Goal: Task Accomplishment & Management: Use online tool/utility

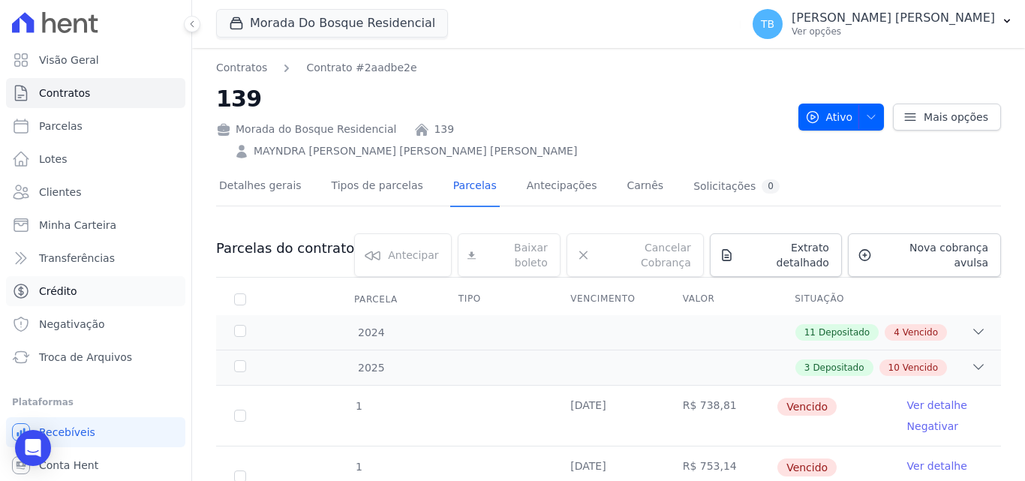
scroll to position [579, 0]
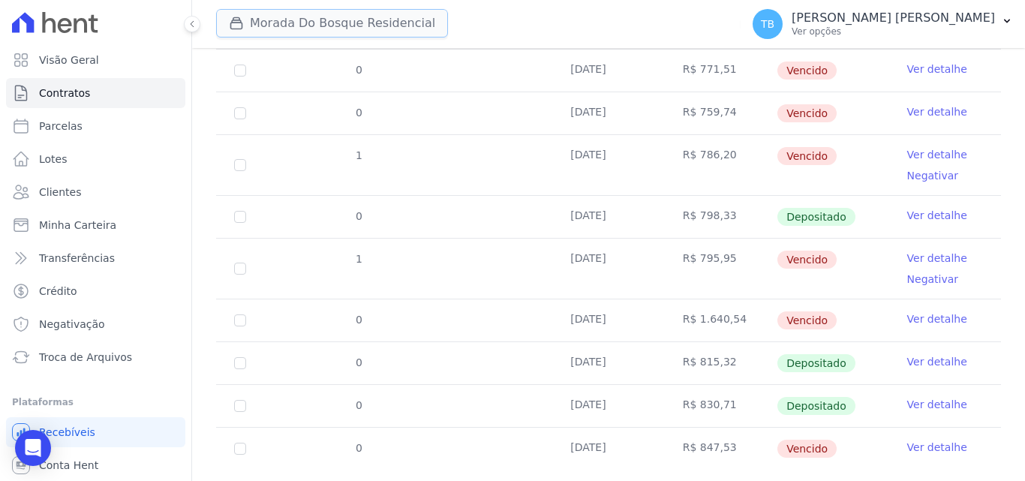
click at [341, 25] on button "Morada Do Bosque Residencial" at bounding box center [332, 23] width 232 height 29
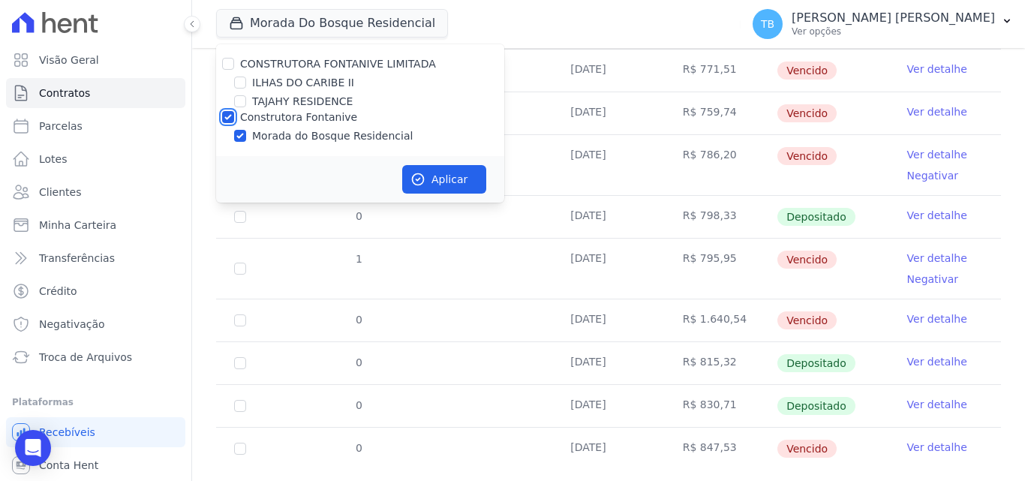
click at [227, 115] on input "Construtora Fontanive" at bounding box center [228, 117] width 12 height 12
checkbox input "false"
click at [236, 101] on input "TAJAHY RESIDENCE" at bounding box center [240, 101] width 12 height 12
checkbox input "true"
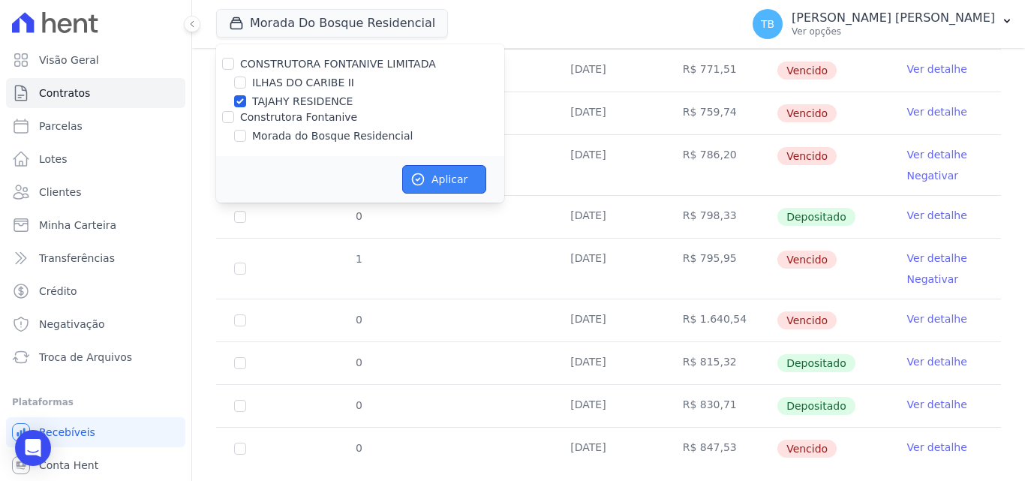
click at [468, 186] on button "Aplicar" at bounding box center [444, 179] width 84 height 29
